Goal: Task Accomplishment & Management: Use online tool/utility

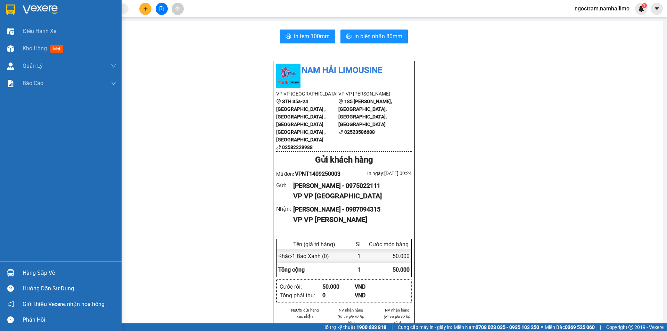
click at [38, 6] on img at bounding box center [40, 10] width 35 height 10
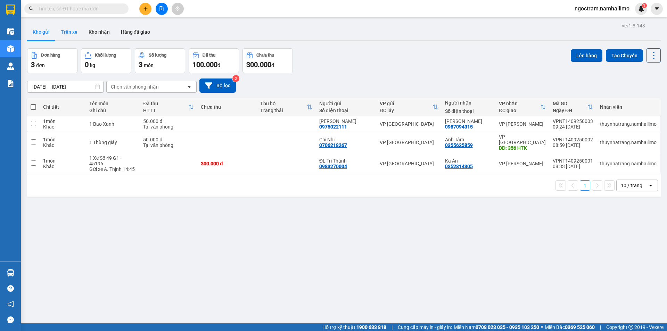
click at [61, 34] on button "Trên xe" at bounding box center [69, 32] width 28 height 17
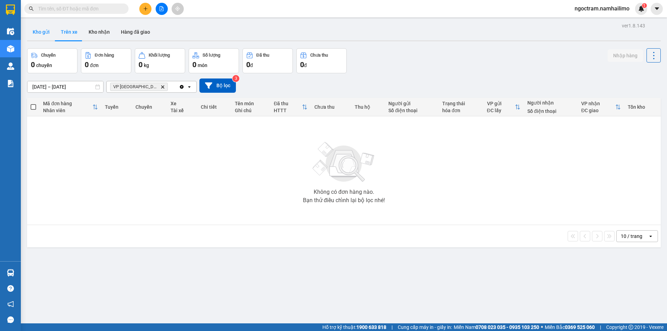
click at [42, 34] on button "Kho gửi" at bounding box center [41, 32] width 28 height 17
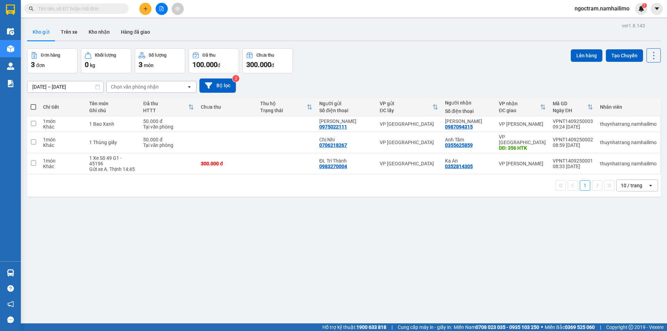
click at [139, 88] on div "Chọn văn phòng nhận" at bounding box center [135, 86] width 48 height 7
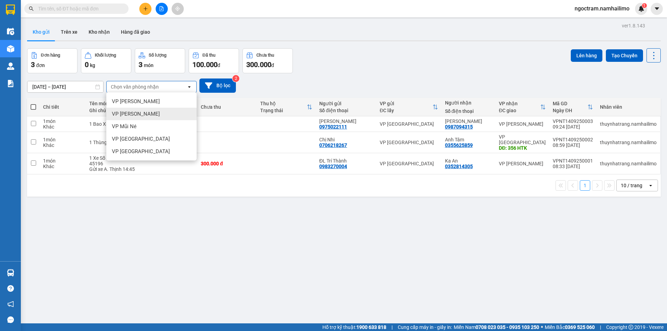
click at [148, 114] on div "VP Phan Thiết" at bounding box center [151, 114] width 90 height 13
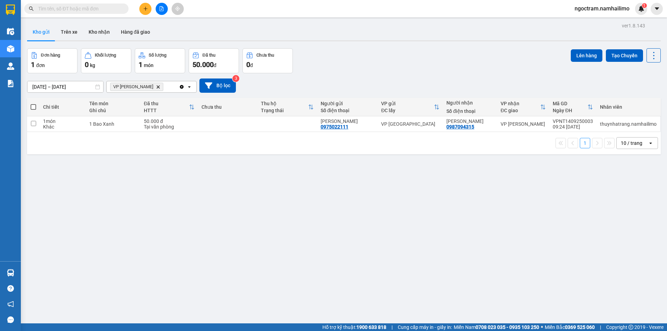
click at [163, 87] on div "VP Phan Thiết Delete" at bounding box center [143, 86] width 72 height 11
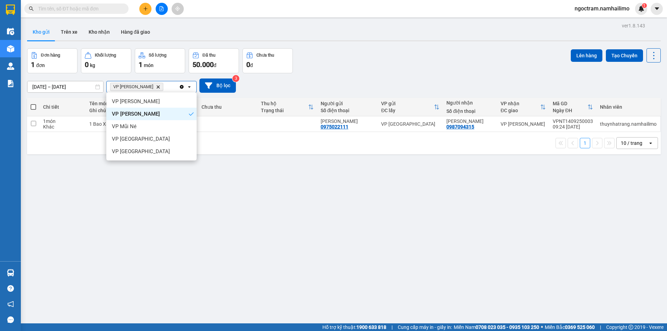
click at [142, 116] on span "VP Phan Thiết" at bounding box center [136, 113] width 48 height 7
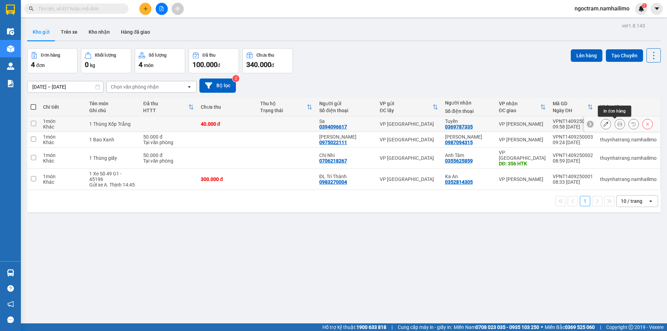
click at [617, 125] on icon at bounding box center [619, 124] width 5 height 5
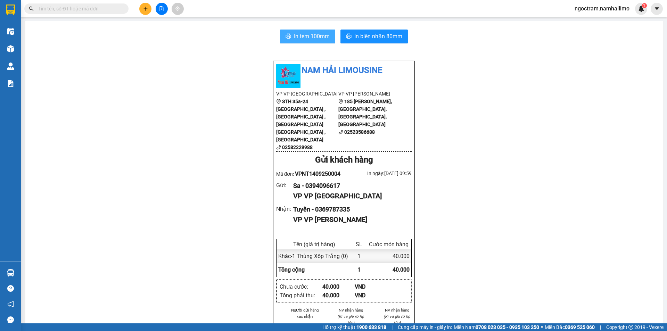
click at [312, 33] on span "In tem 100mm" at bounding box center [312, 36] width 36 height 9
drag, startPoint x: 312, startPoint y: 5, endPoint x: 530, endPoint y: 99, distance: 237.3
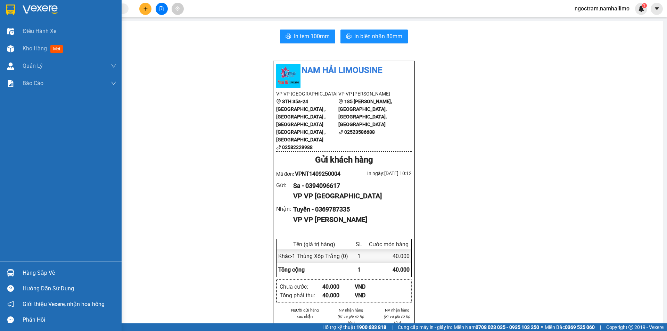
click at [38, 6] on img at bounding box center [40, 10] width 35 height 10
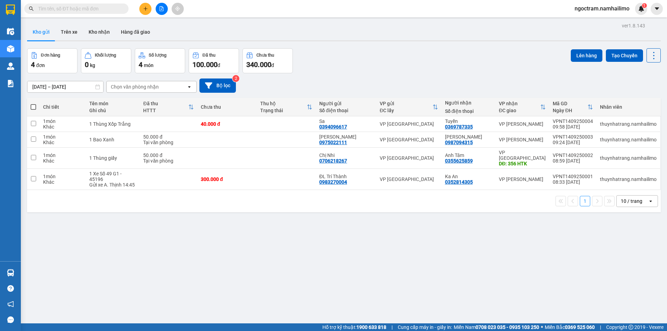
click at [159, 90] on div "Chọn văn phòng nhận" at bounding box center [147, 86] width 80 height 11
click at [175, 101] on div "[PERSON_NAME] [PERSON_NAME]" at bounding box center [151, 101] width 90 height 13
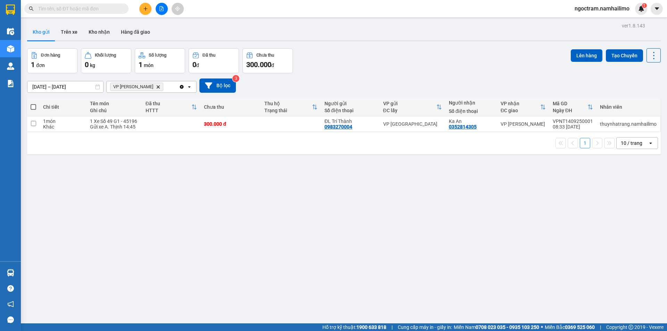
click at [44, 30] on button "Kho gửi" at bounding box center [41, 32] width 28 height 17
click at [39, 33] on button "Kho gửi" at bounding box center [41, 32] width 28 height 17
click at [45, 33] on button "Kho gửi" at bounding box center [41, 32] width 28 height 17
click at [132, 87] on span "VP Phạm Ngũ Lão" at bounding box center [133, 87] width 40 height 6
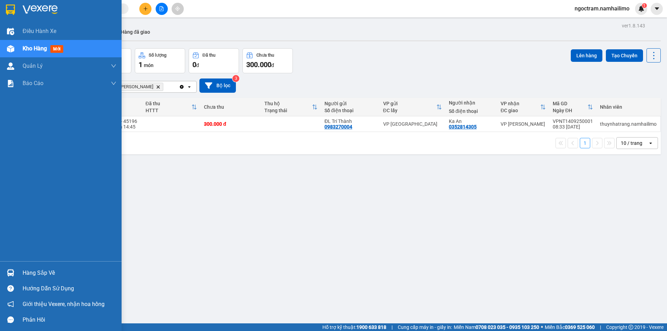
click at [26, 8] on img at bounding box center [40, 10] width 35 height 10
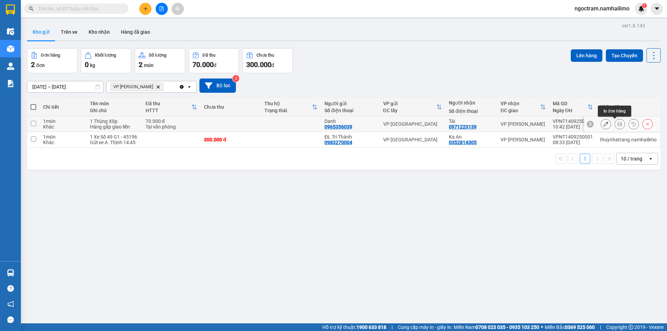
click at [617, 123] on icon at bounding box center [619, 124] width 5 height 5
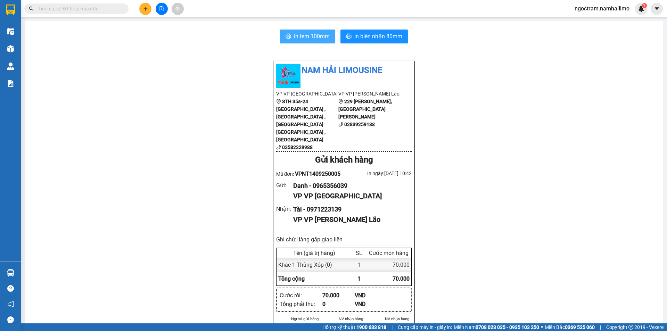
click at [312, 33] on span "In tem 100mm" at bounding box center [312, 36] width 36 height 9
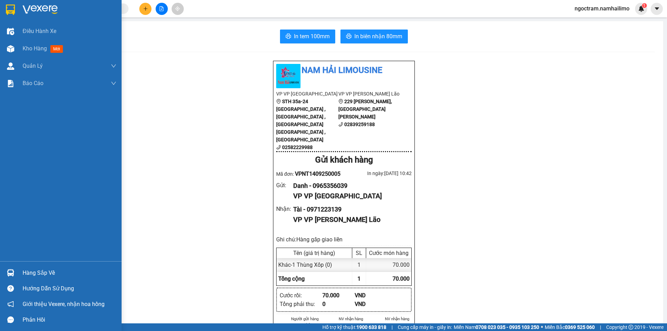
click at [38, 9] on img at bounding box center [40, 10] width 35 height 10
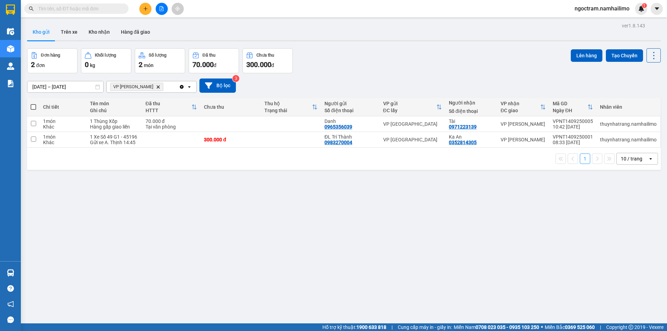
click at [152, 85] on span "VP Phạm Ngũ Lão Delete" at bounding box center [136, 87] width 53 height 8
click at [169, 89] on div "VP Phạm Ngũ Lão Delete" at bounding box center [143, 86] width 72 height 11
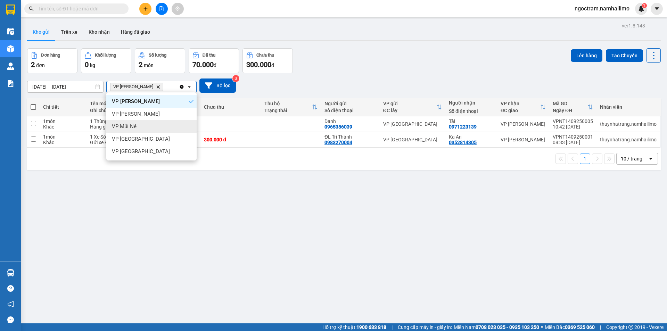
click at [155, 127] on div "VP Mũi Né" at bounding box center [151, 126] width 90 height 13
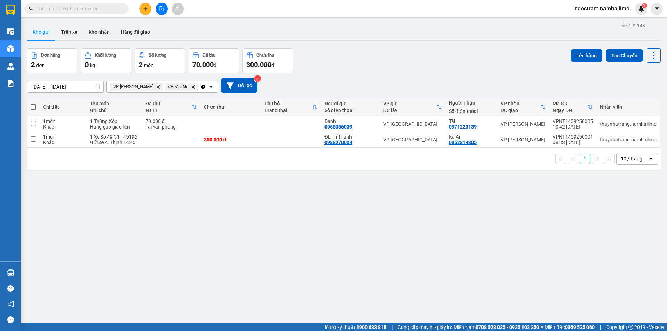
click at [178, 86] on span "VP Mũi Né" at bounding box center [178, 87] width 20 height 6
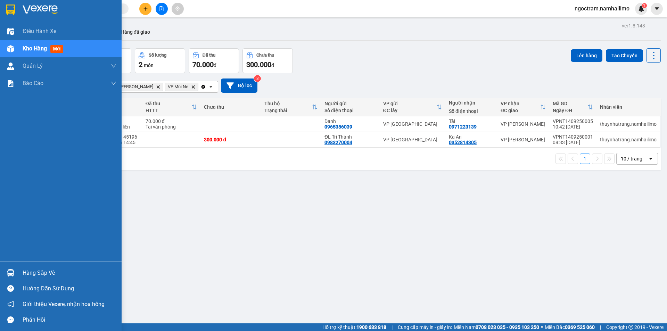
click at [32, 9] on img at bounding box center [40, 10] width 35 height 10
click at [41, 6] on img at bounding box center [40, 10] width 35 height 10
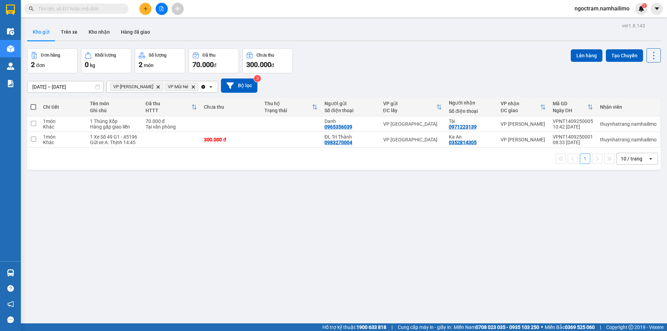
click at [45, 29] on button "Kho gửi" at bounding box center [41, 32] width 28 height 17
click at [181, 88] on span "VP Mũi Né" at bounding box center [178, 87] width 20 height 6
click at [157, 86] on icon "VP Phạm Ngũ Lão, close by backspace" at bounding box center [158, 86] width 3 height 3
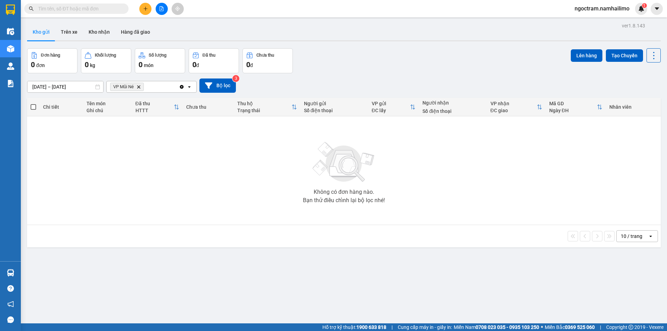
click at [132, 85] on span "VP Mũi Né" at bounding box center [123, 87] width 20 height 6
click at [40, 33] on button "Kho gửi" at bounding box center [41, 32] width 28 height 17
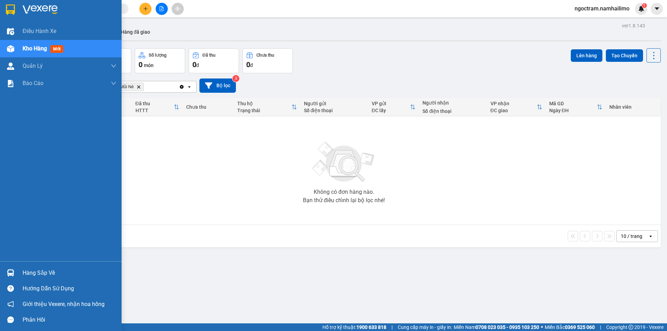
click at [46, 8] on img at bounding box center [40, 10] width 35 height 10
click at [39, 7] on img at bounding box center [40, 10] width 35 height 10
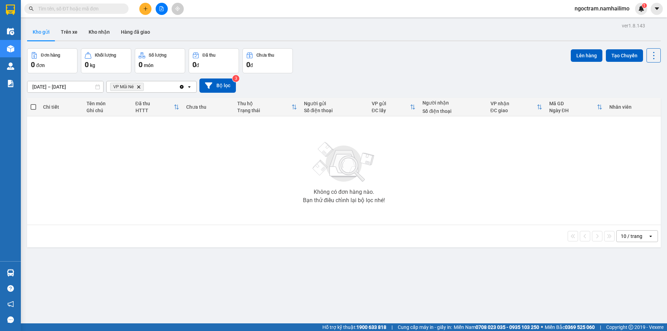
click at [41, 33] on button "Kho gửi" at bounding box center [41, 32] width 28 height 17
click at [129, 84] on span "VP Mũi Né" at bounding box center [123, 87] width 20 height 6
click at [36, 35] on button "Kho gửi" at bounding box center [41, 32] width 28 height 17
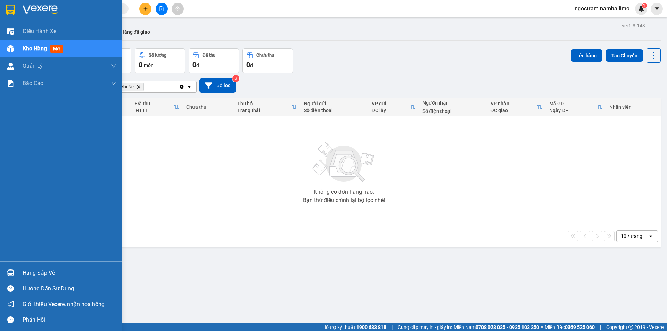
click at [17, 10] on div at bounding box center [61, 11] width 122 height 23
drag, startPoint x: 46, startPoint y: 9, endPoint x: 47, endPoint y: 13, distance: 4.2
click at [47, 9] on img at bounding box center [40, 10] width 35 height 10
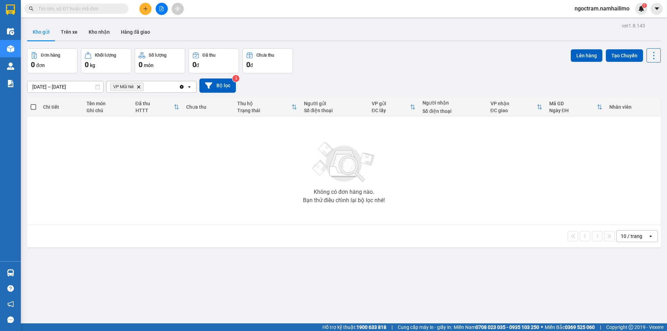
drag, startPoint x: 49, startPoint y: 35, endPoint x: 19, endPoint y: 11, distance: 38.3
click at [42, 32] on button "Kho gửi" at bounding box center [41, 32] width 28 height 17
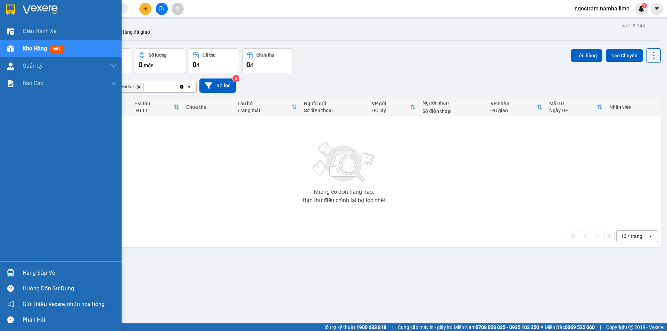
click at [43, 9] on img at bounding box center [40, 10] width 35 height 10
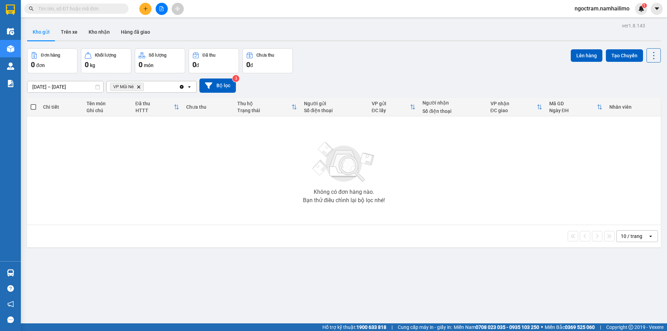
click at [124, 85] on span "VP Mũi Né" at bounding box center [123, 87] width 20 height 6
click at [142, 87] on span "VP Mũi Né Delete" at bounding box center [127, 87] width 34 height 8
click at [136, 86] on span "VP Mũi Né Delete" at bounding box center [127, 87] width 34 height 8
drag, startPoint x: 45, startPoint y: 26, endPoint x: 49, endPoint y: 32, distance: 7.0
click at [49, 32] on button "Kho gửi" at bounding box center [41, 32] width 28 height 17
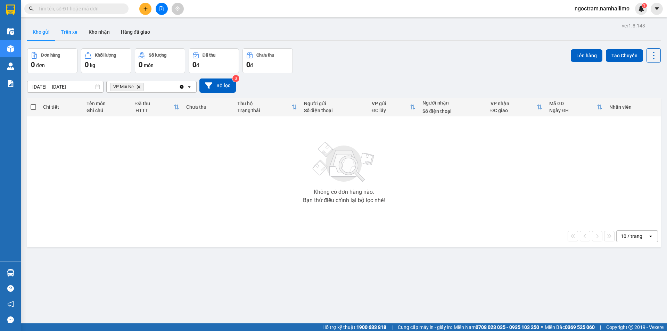
click at [67, 28] on button "Trên xe" at bounding box center [69, 32] width 28 height 17
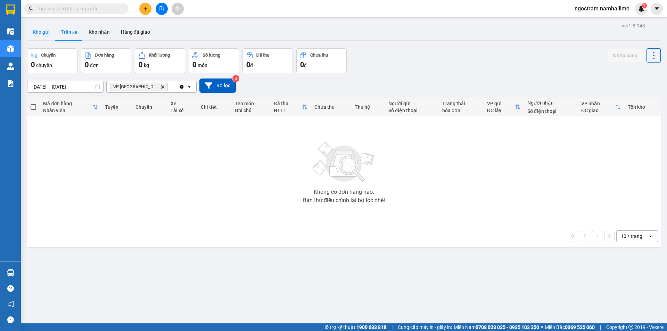
click at [37, 31] on button "Kho gửi" at bounding box center [41, 32] width 28 height 17
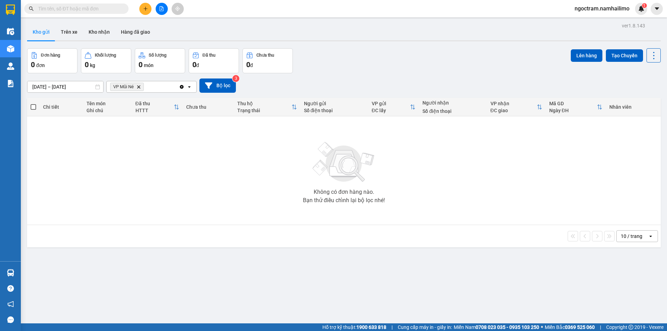
click at [595, 7] on span "ngoctram.namhailimo" at bounding box center [602, 8] width 66 height 9
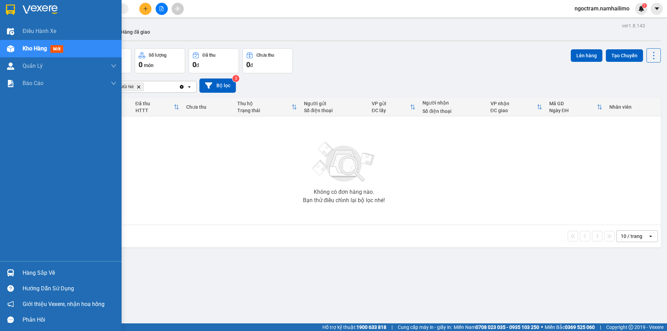
click at [16, 12] on div at bounding box center [11, 9] width 12 height 12
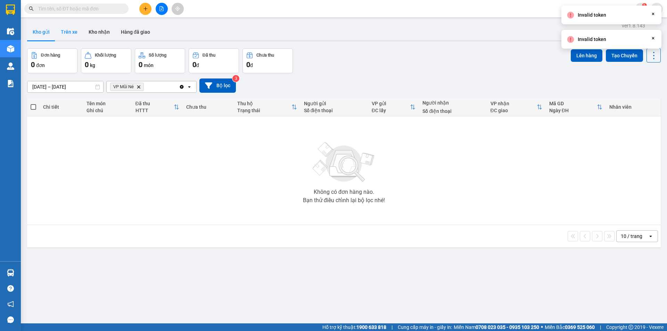
click at [69, 31] on button "Trên xe" at bounding box center [69, 32] width 28 height 17
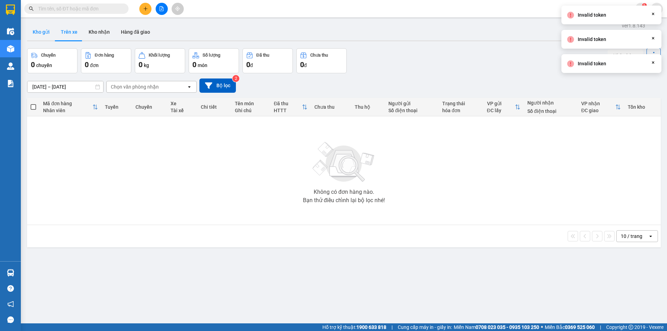
click at [44, 32] on button "Kho gửi" at bounding box center [41, 32] width 28 height 17
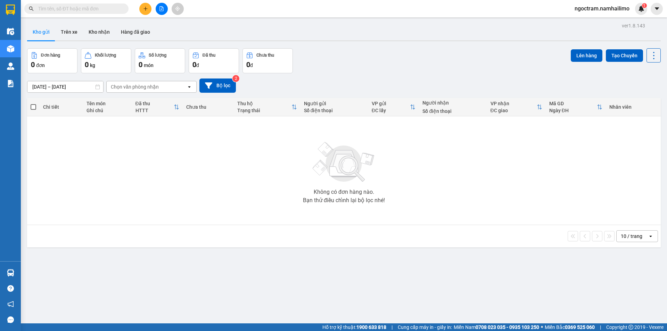
click at [44, 32] on button "Kho gửi" at bounding box center [41, 32] width 28 height 17
click at [65, 32] on button "Trên xe" at bounding box center [69, 32] width 28 height 17
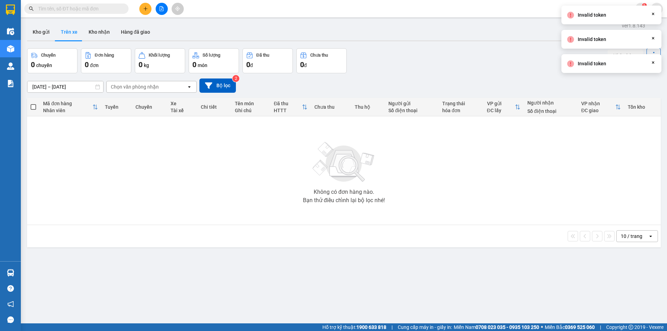
click at [655, 16] on icon "Close" at bounding box center [653, 14] width 6 height 6
click at [655, 13] on icon "Close" at bounding box center [653, 14] width 6 height 6
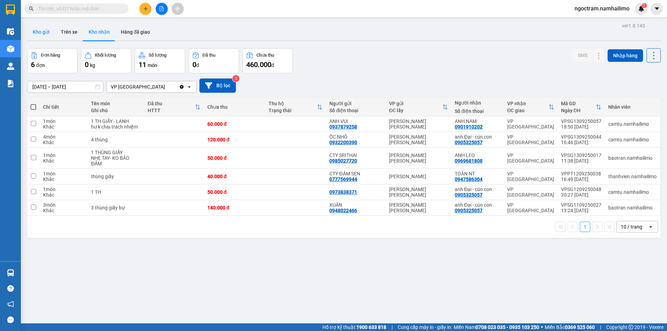
click at [42, 34] on button "Kho gửi" at bounding box center [41, 32] width 28 height 17
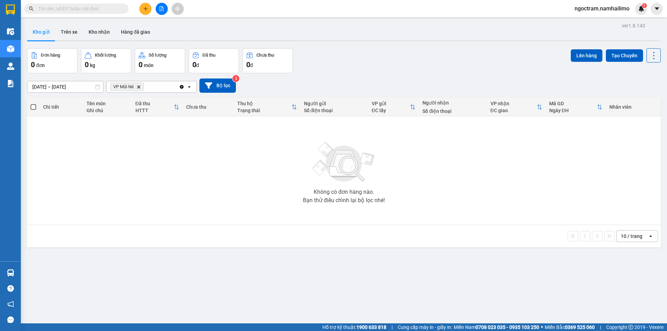
click at [136, 86] on span "VP Mũi Né Delete" at bounding box center [127, 87] width 34 height 8
click at [42, 31] on button "Kho gửi" at bounding box center [41, 32] width 28 height 17
click at [615, 5] on span "ngoctram.namhailimo" at bounding box center [602, 8] width 66 height 9
click at [603, 22] on span "Đăng xuất" at bounding box center [604, 22] width 51 height 8
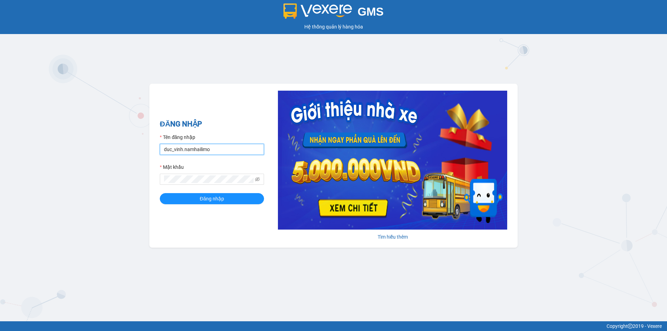
drag, startPoint x: 210, startPoint y: 150, endPoint x: 100, endPoint y: 166, distance: 110.6
click at [100, 166] on div "GMS Hệ thống quản lý hàng hóa ĐĂNG NHẬP Tên đăng nhập duc_vinh.[PERSON_NAME] kh…" at bounding box center [333, 160] width 667 height 321
type input "bichthuyn"
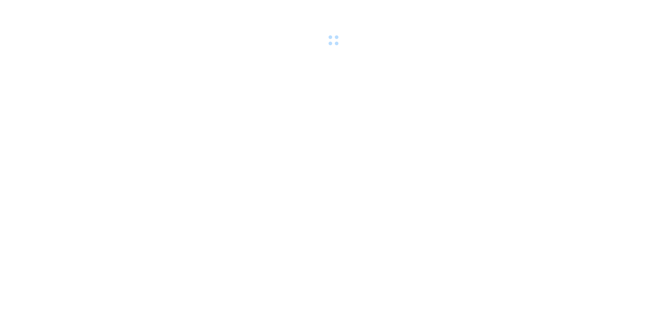
click at [529, 52] on body at bounding box center [333, 165] width 667 height 331
click at [649, 18] on icon "close" at bounding box center [648, 17] width 3 height 3
click at [648, 18] on icon "close" at bounding box center [648, 17] width 5 height 5
click at [648, 54] on body "400 Bad Request" at bounding box center [333, 165] width 667 height 331
click at [647, 17] on icon "close" at bounding box center [648, 17] width 5 height 5
